Goal: Task Accomplishment & Management: Complete application form

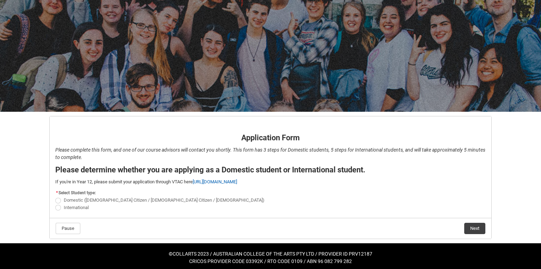
scroll to position [31, 0]
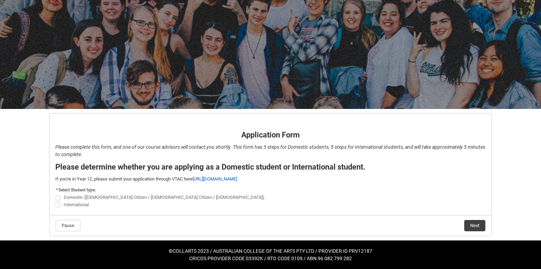
click at [57, 204] on span "REDU_Application_Form_for_Applicant flow" at bounding box center [58, 205] width 6 height 6
click at [55, 201] on input "International" at bounding box center [55, 200] width 0 height 0
radio input "true"
click at [477, 224] on button "Next" at bounding box center [474, 225] width 21 height 11
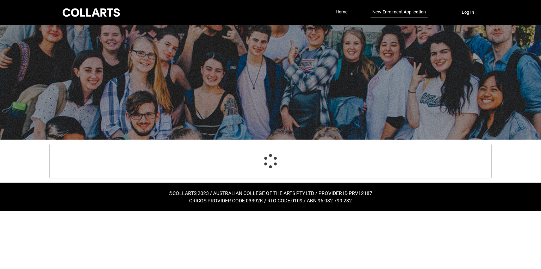
select select "choice_No"
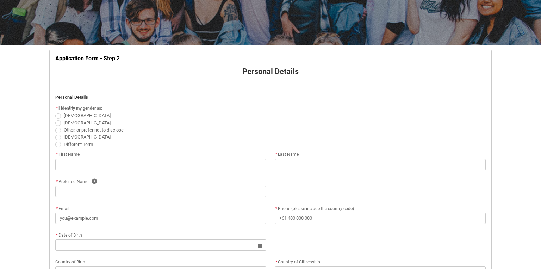
scroll to position [96, 0]
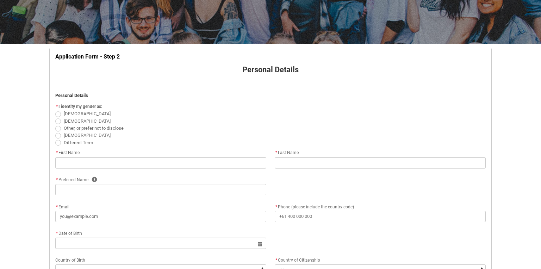
click at [70, 112] on span "Female" at bounding box center [87, 113] width 47 height 5
click at [55, 110] on input "Female" at bounding box center [55, 110] width 0 height 0
radio input "true"
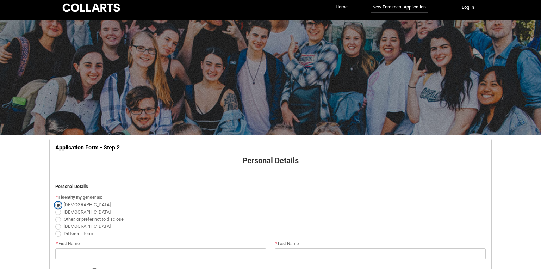
scroll to position [6, 0]
